Goal: Navigation & Orientation: Find specific page/section

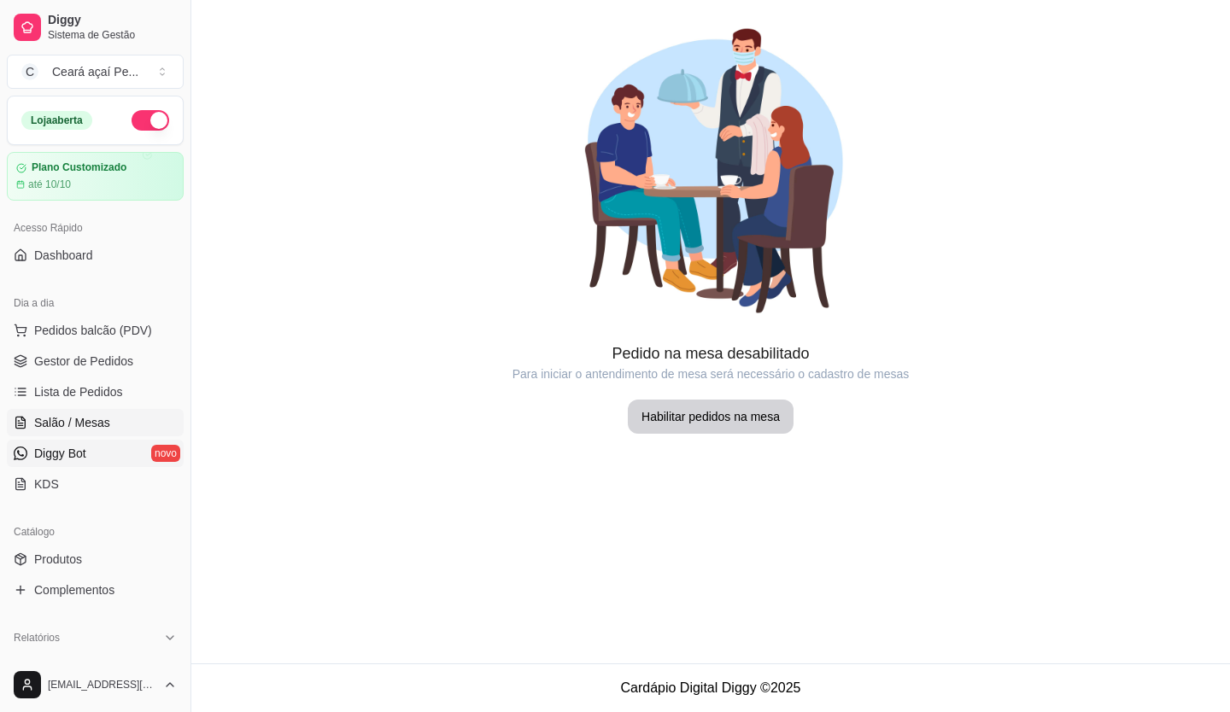
click at [94, 460] on link "Diggy Bot novo" at bounding box center [95, 453] width 177 height 27
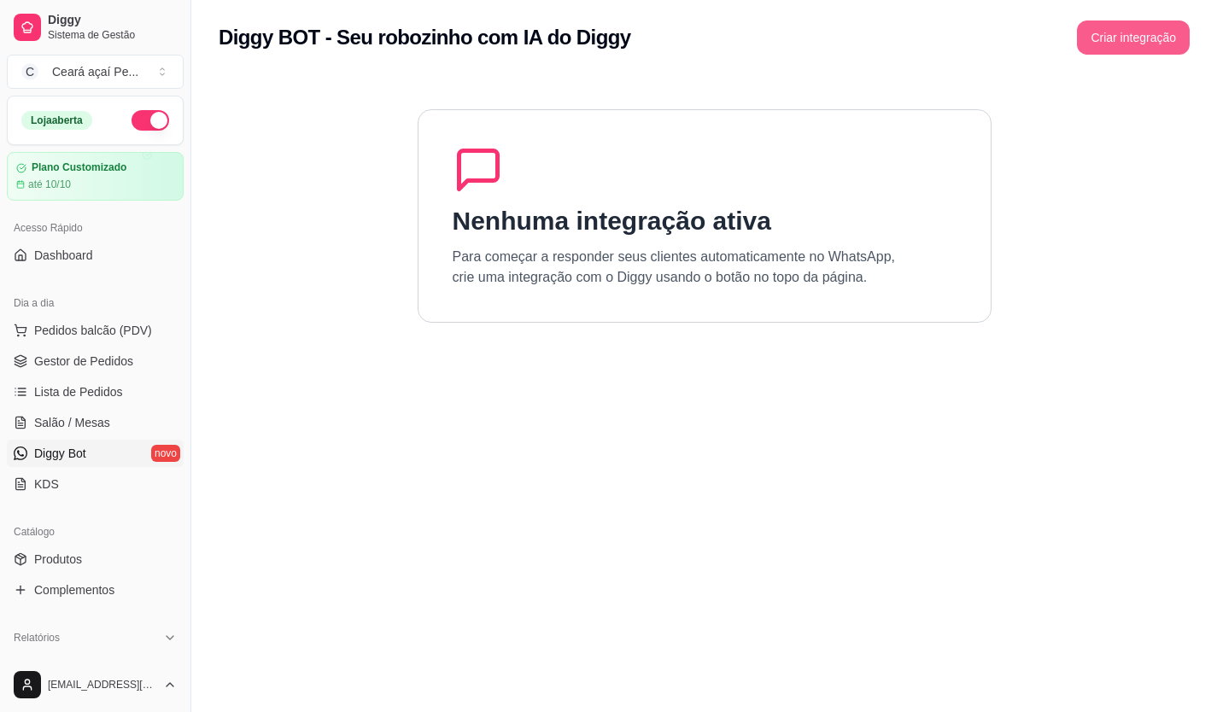
click at [1110, 36] on button "Criar integração" at bounding box center [1133, 37] width 113 height 34
click at [59, 562] on span "Produtos" at bounding box center [58, 559] width 48 height 17
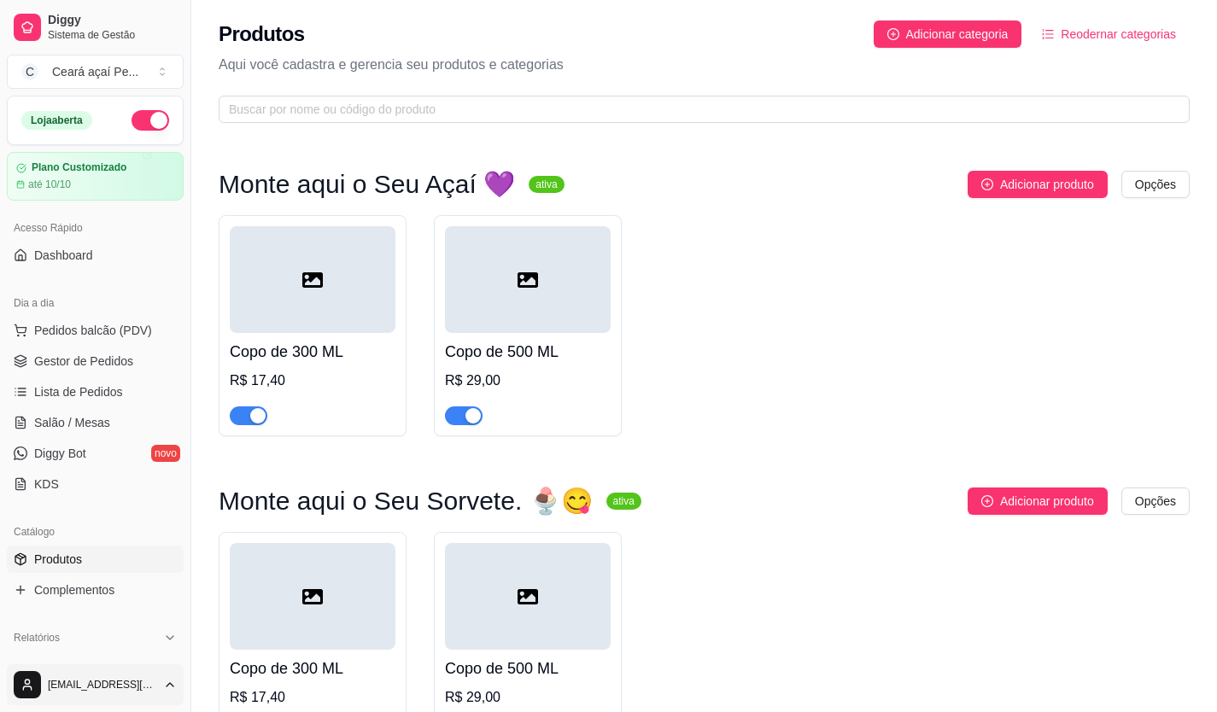
click at [112, 687] on html "Diggy Sistema de Gestão C Ceará açaí Pe ... Loja aberta Plano Customizado até 1…" at bounding box center [608, 356] width 1217 height 712
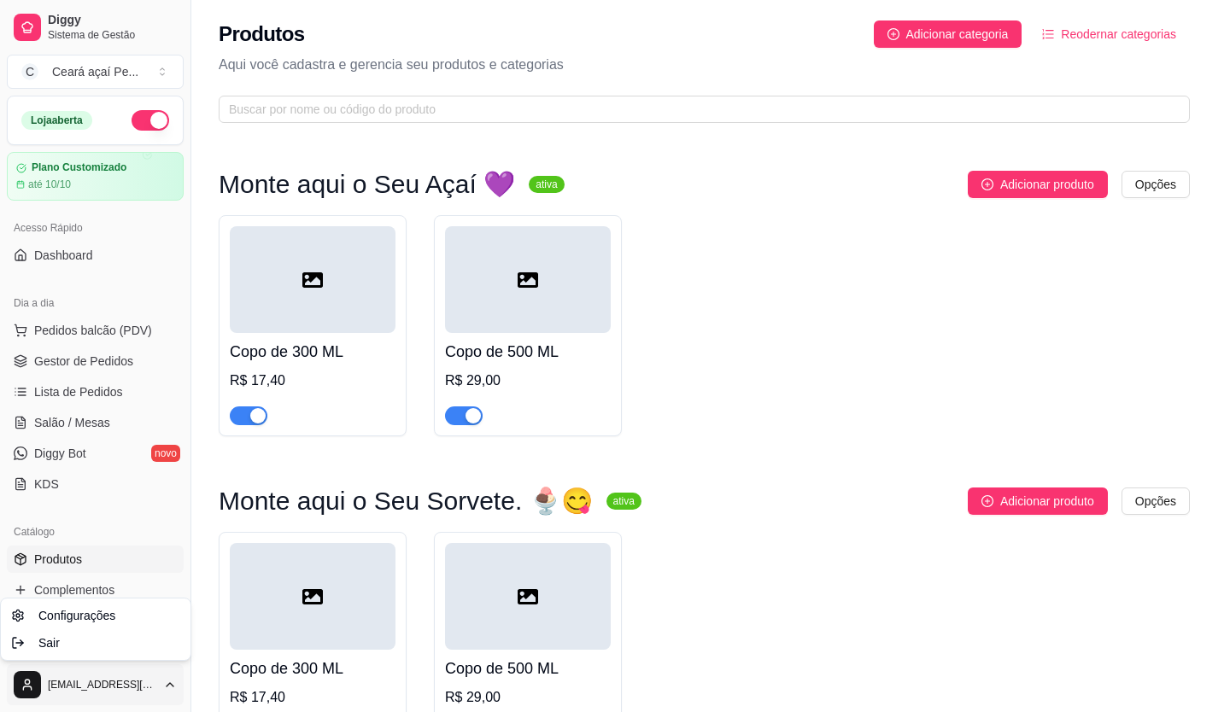
click at [170, 683] on html "Diggy Sistema de Gestão C Ceará açaí Pe ... Loja aberta Plano Customizado até 1…" at bounding box center [615, 356] width 1230 height 712
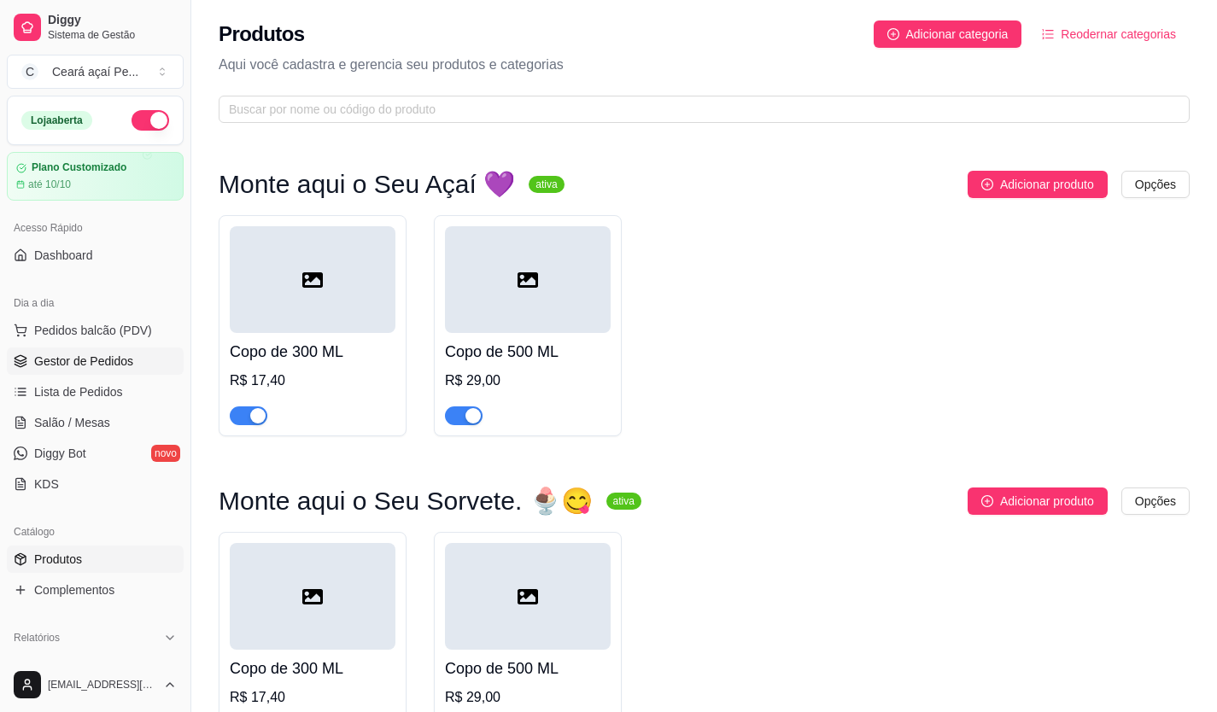
click at [86, 365] on span "Gestor de Pedidos" at bounding box center [83, 361] width 99 height 17
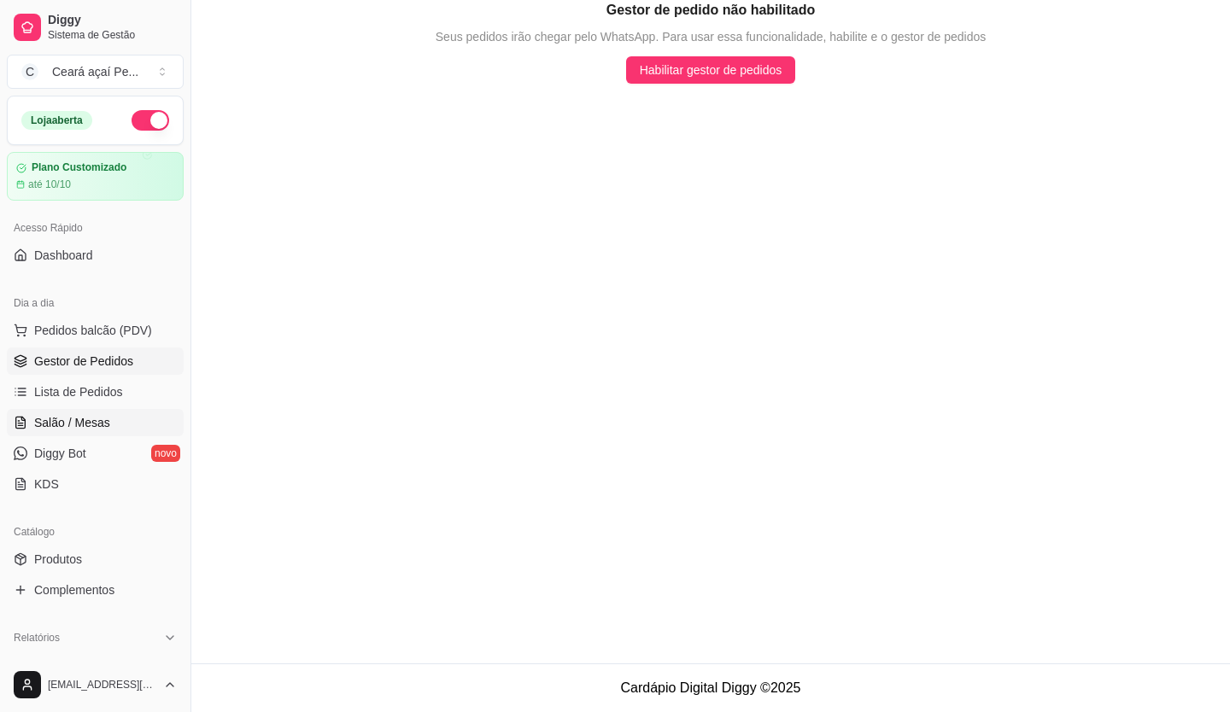
click at [91, 409] on link "Salão / Mesas" at bounding box center [95, 422] width 177 height 27
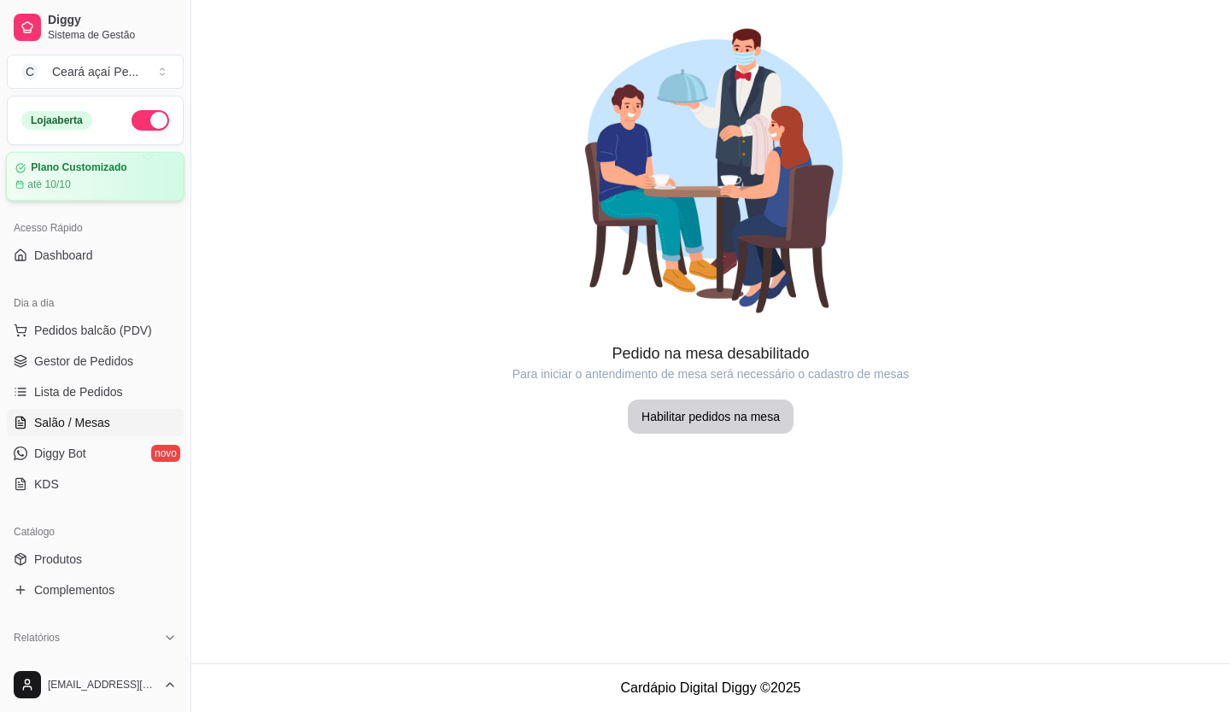
click at [82, 169] on article "Plano Customizado" at bounding box center [79, 167] width 96 height 13
click at [85, 383] on span "Lista de Pedidos" at bounding box center [78, 391] width 89 height 17
